Goal: Find specific page/section: Find specific page/section

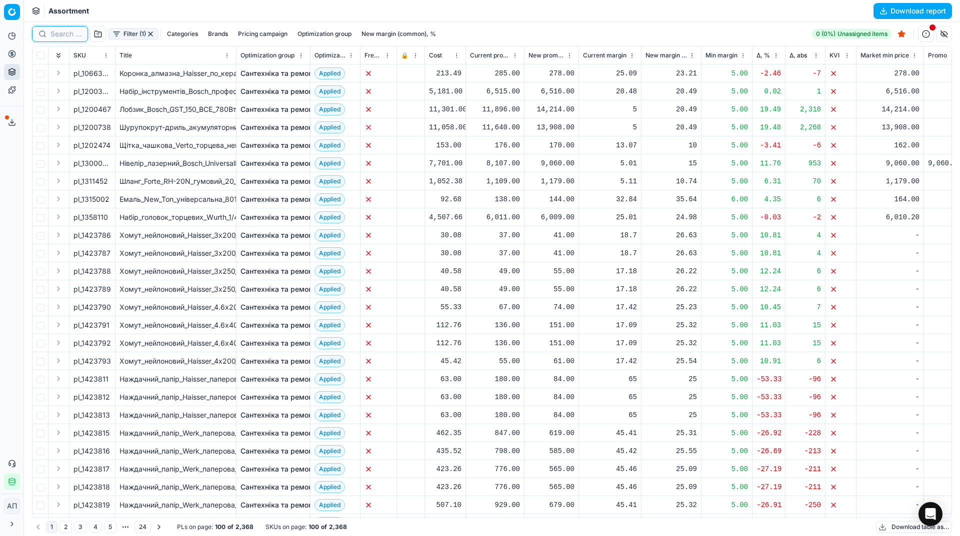
click at [80, 30] on input at bounding box center [65, 34] width 31 height 10
paste input "458465"
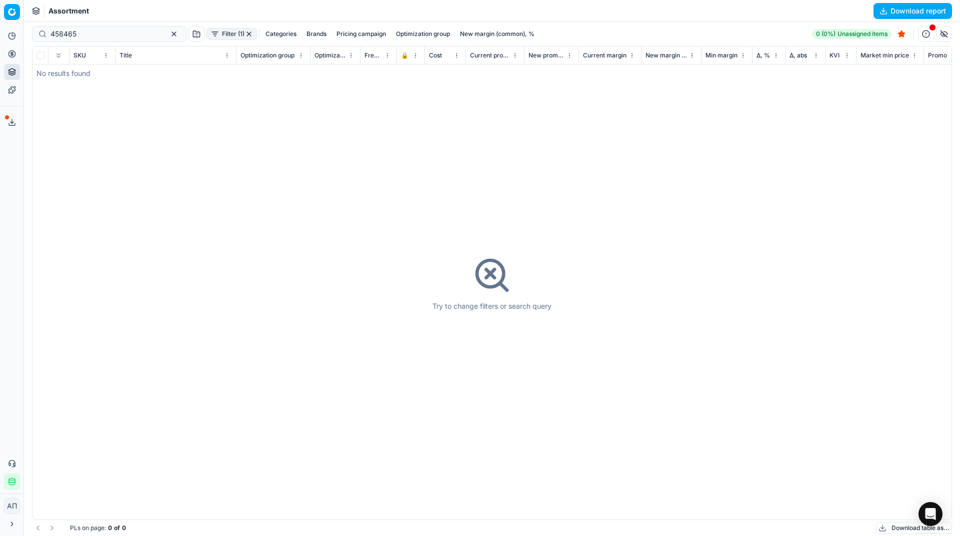
click at [245, 32] on button "button" at bounding box center [249, 34] width 8 height 8
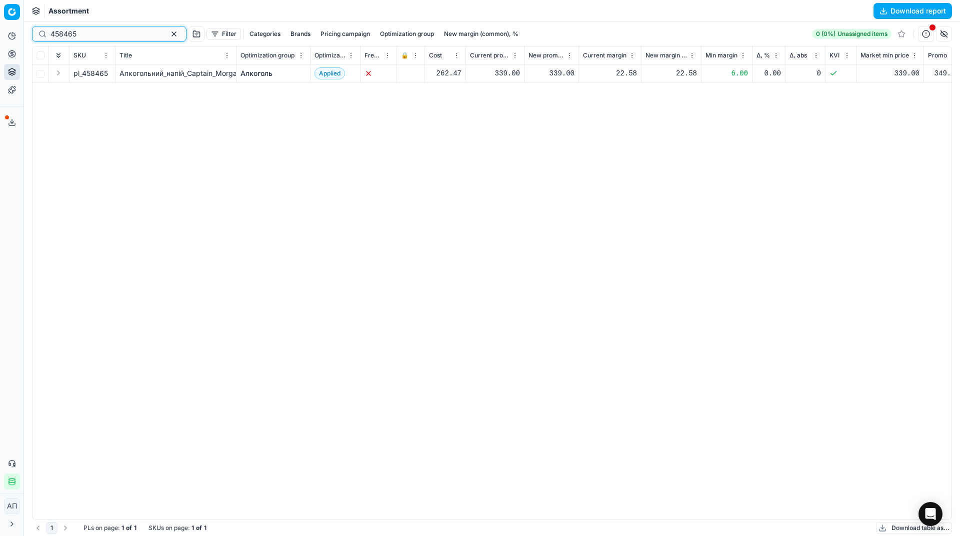
click at [82, 30] on input "458465" at bounding box center [104, 34] width 109 height 10
paste input "5953"
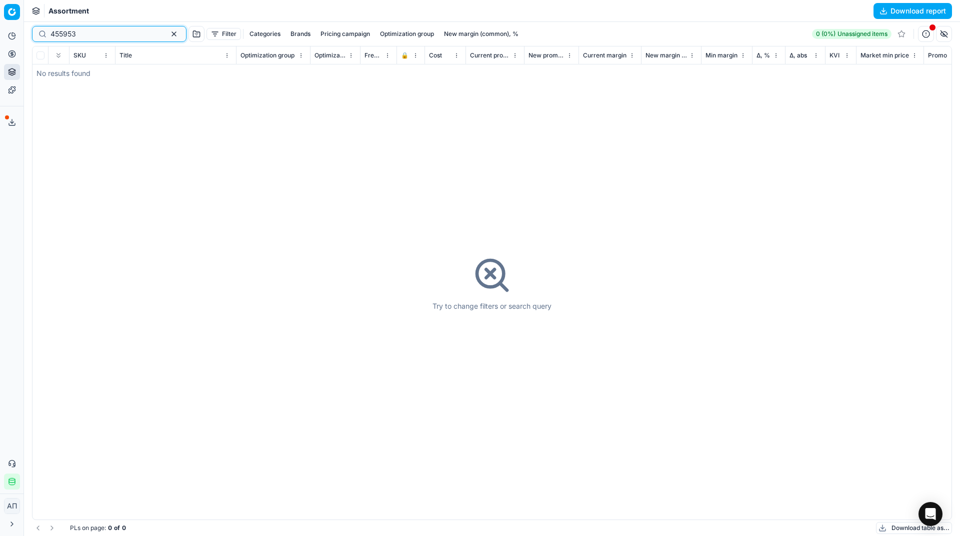
type input "455953"
